Goal: Task Accomplishment & Management: Manage account settings

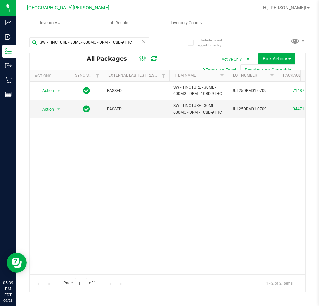
click at [144, 42] on icon at bounding box center [143, 41] width 5 height 8
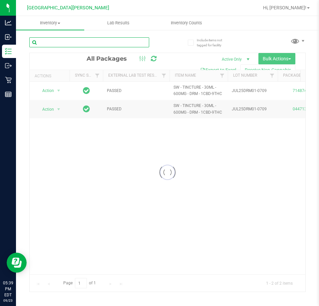
click at [133, 42] on input "text" at bounding box center [89, 42] width 120 height 10
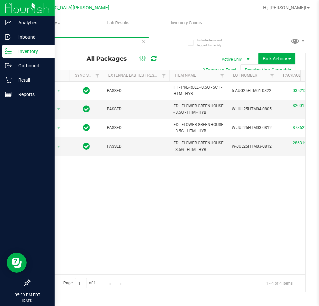
type input "htm"
click at [8, 75] on div "Retail" at bounding box center [28, 79] width 53 height 13
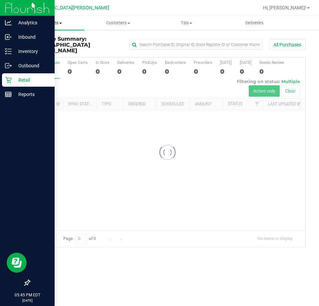
click at [53, 21] on span "Purchases" at bounding box center [50, 23] width 68 height 6
click at [46, 48] on span "Fulfillment" at bounding box center [36, 48] width 41 height 6
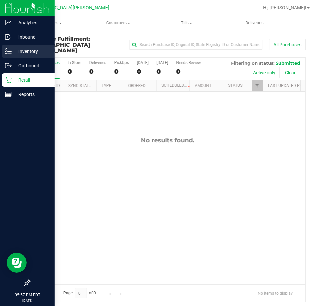
click at [26, 51] on p "Inventory" at bounding box center [32, 51] width 40 height 8
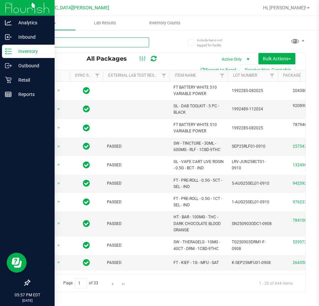
click at [56, 47] on input "text" at bounding box center [89, 42] width 120 height 10
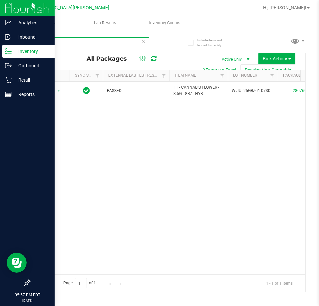
type input "grz"
click at [14, 79] on p "Retail" at bounding box center [32, 80] width 40 height 8
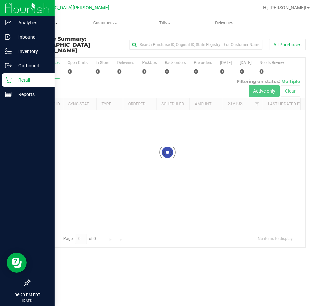
click at [45, 25] on span "Purchases" at bounding box center [46, 23] width 60 height 6
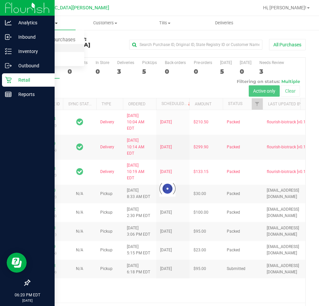
click at [39, 48] on span "Fulfillment" at bounding box center [36, 48] width 41 height 6
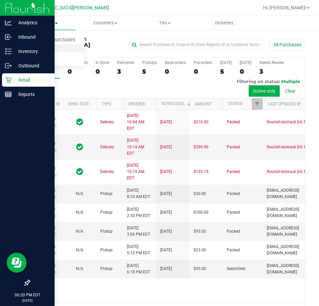
click at [40, 48] on span "Fulfillment" at bounding box center [36, 48] width 41 height 6
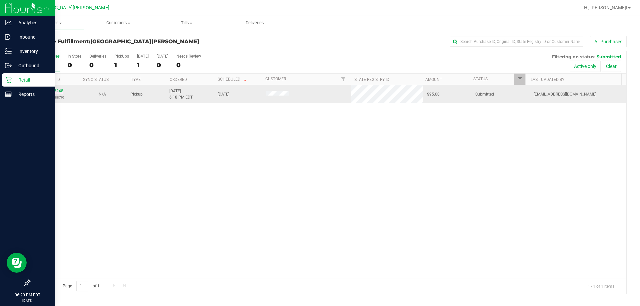
click at [50, 91] on link "11996248" at bounding box center [54, 91] width 19 height 5
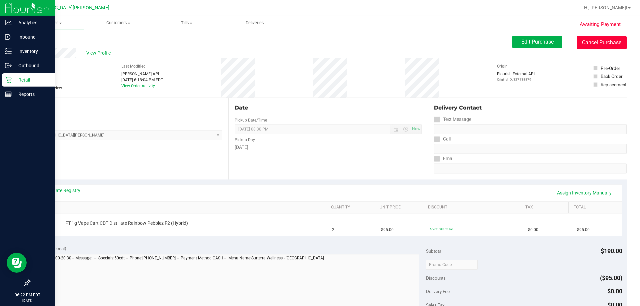
click at [319, 43] on button "Cancel Purchase" at bounding box center [602, 42] width 50 height 13
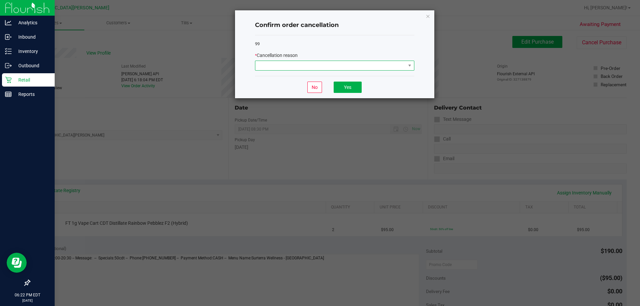
click at [319, 68] on span at bounding box center [330, 65] width 150 height 9
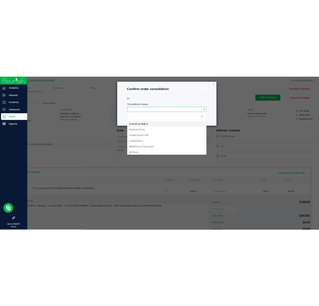
scroll to position [10, 159]
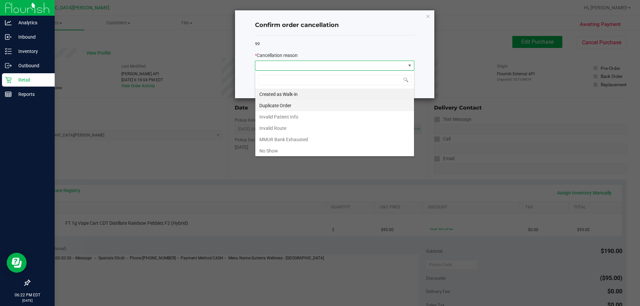
click at [310, 109] on li "Duplicate Order" at bounding box center [334, 105] width 159 height 11
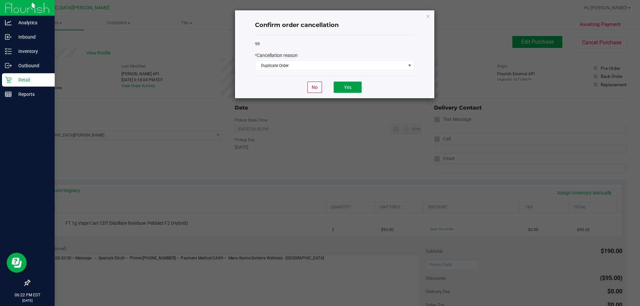
click at [319, 86] on button "Yes" at bounding box center [348, 87] width 28 height 11
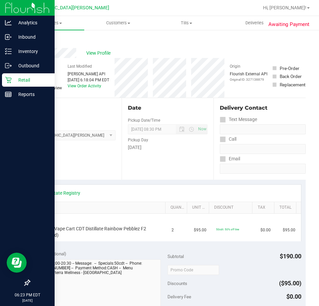
click at [12, 81] on p "Retail" at bounding box center [32, 80] width 40 height 8
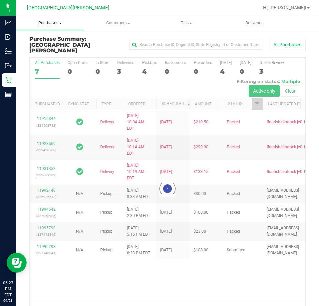
click at [52, 22] on span "Purchases" at bounding box center [50, 23] width 68 height 6
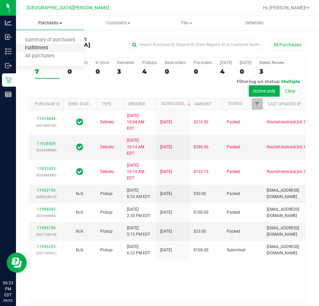
click at [45, 48] on span "Fulfillment" at bounding box center [36, 48] width 41 height 6
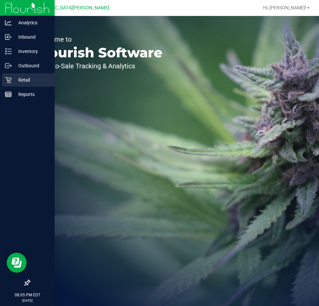
click at [15, 79] on p "Retail" at bounding box center [32, 80] width 40 height 8
